Goal: Information Seeking & Learning: Learn about a topic

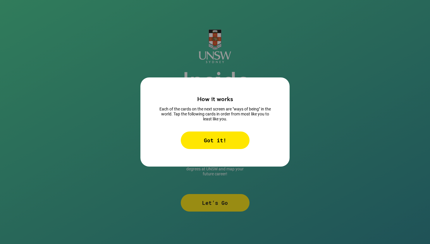
click at [224, 140] on div "Got it!" at bounding box center [215, 141] width 69 height 18
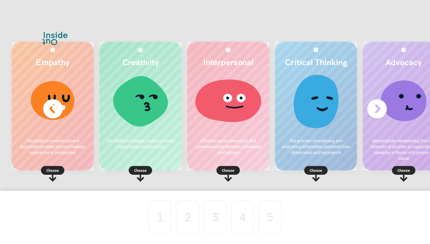
click at [54, 172] on p "Choose" at bounding box center [53, 171] width 82 height 6
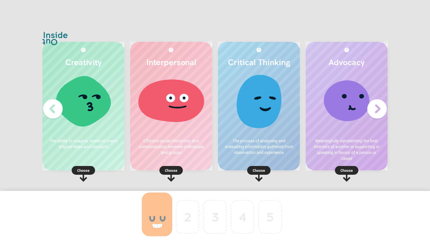
drag, startPoint x: 164, startPoint y: 226, endPoint x: 47, endPoint y: 121, distance: 157.4
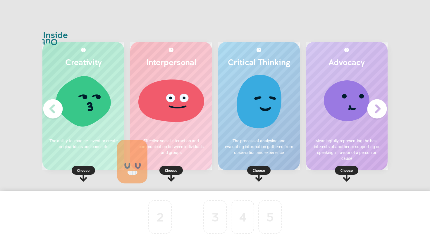
drag, startPoint x: 167, startPoint y: 214, endPoint x: 191, endPoint y: 224, distance: 26.6
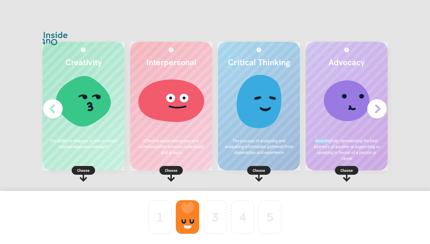
drag, startPoint x: 342, startPoint y: 136, endPoint x: 328, endPoint y: 142, distance: 15.1
click at [328, 142] on div "Advocacy Meaningfully representing the best interests of another or supporting …" at bounding box center [347, 106] width 82 height 129
click at [349, 172] on p "Choose" at bounding box center [347, 171] width 82 height 6
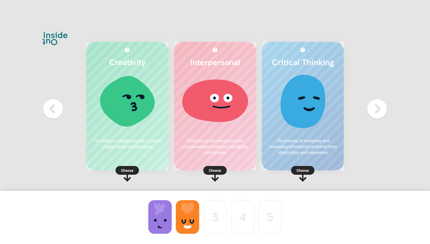
click at [307, 169] on p "Choose" at bounding box center [303, 171] width 82 height 6
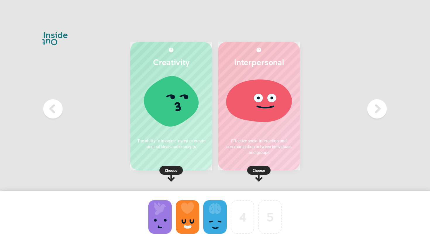
click at [264, 169] on p "Choose" at bounding box center [259, 171] width 82 height 6
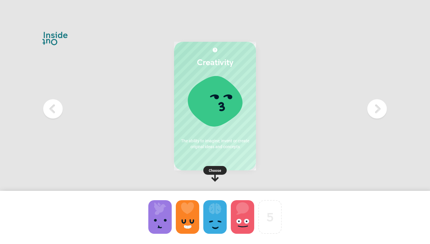
click at [226, 171] on rect at bounding box center [214, 170] width 23 height 9
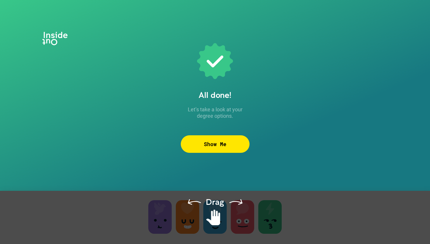
drag, startPoint x: 223, startPoint y: 202, endPoint x: 195, endPoint y: 203, distance: 27.8
click at [195, 203] on div at bounding box center [215, 225] width 430 height 68
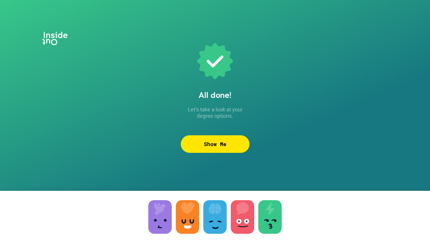
click at [217, 147] on div "Show Me" at bounding box center [215, 145] width 69 height 18
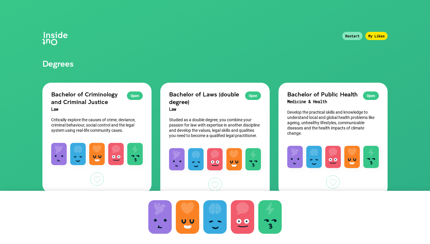
click at [223, 103] on h2 "Bachelor of Laws (double degree)" at bounding box center [215, 97] width 92 height 15
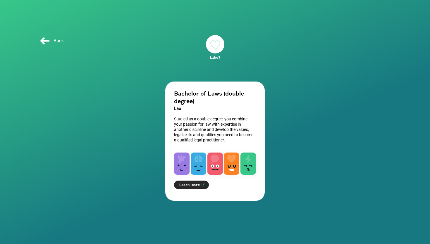
click at [202, 186] on link "Learn more" at bounding box center [191, 185] width 35 height 8
